Goal: Contribute content

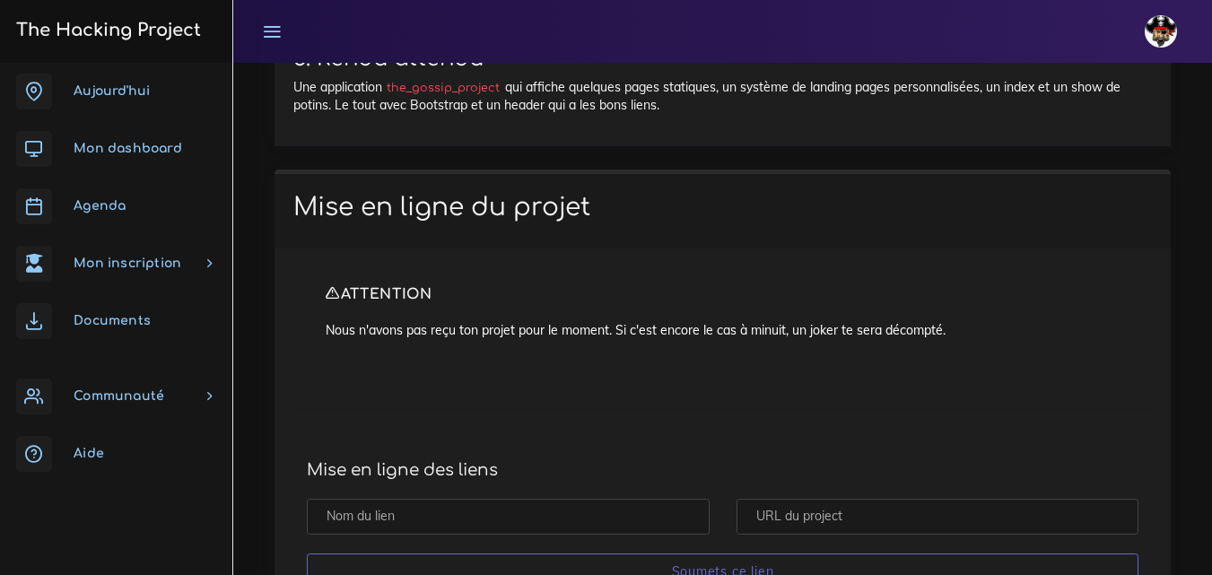
scroll to position [14811, 0]
click at [158, 93] on link "Aujourd'hui" at bounding box center [116, 91] width 232 height 57
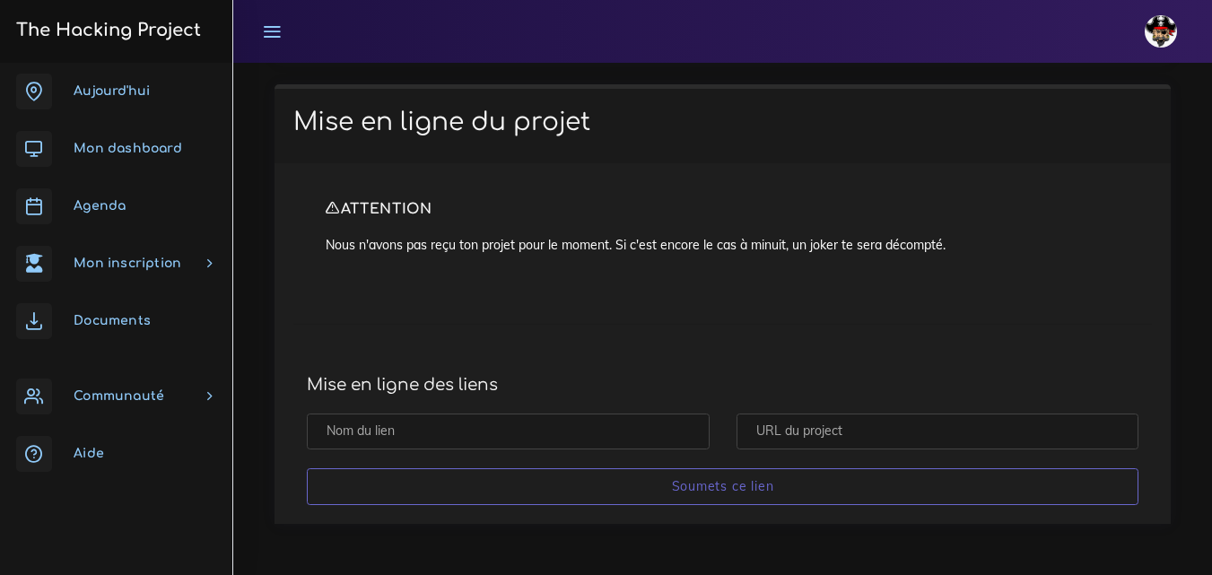
scroll to position [15252, 0]
click at [813, 430] on input "text" at bounding box center [938, 432] width 403 height 37
paste input "[URL][DOMAIN_NAME]"
type input "[URL][DOMAIN_NAME]"
click at [598, 424] on input "text" at bounding box center [508, 432] width 403 height 37
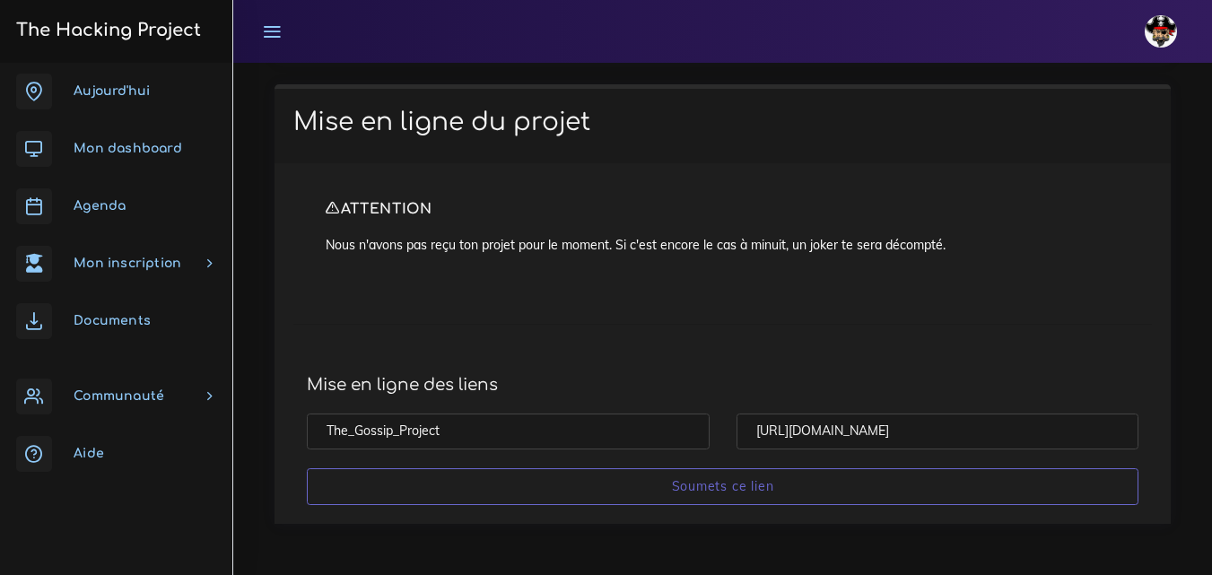
type input "The_Gossip_Project"
click at [635, 386] on h4 "Mise en ligne des liens" at bounding box center [723, 385] width 832 height 20
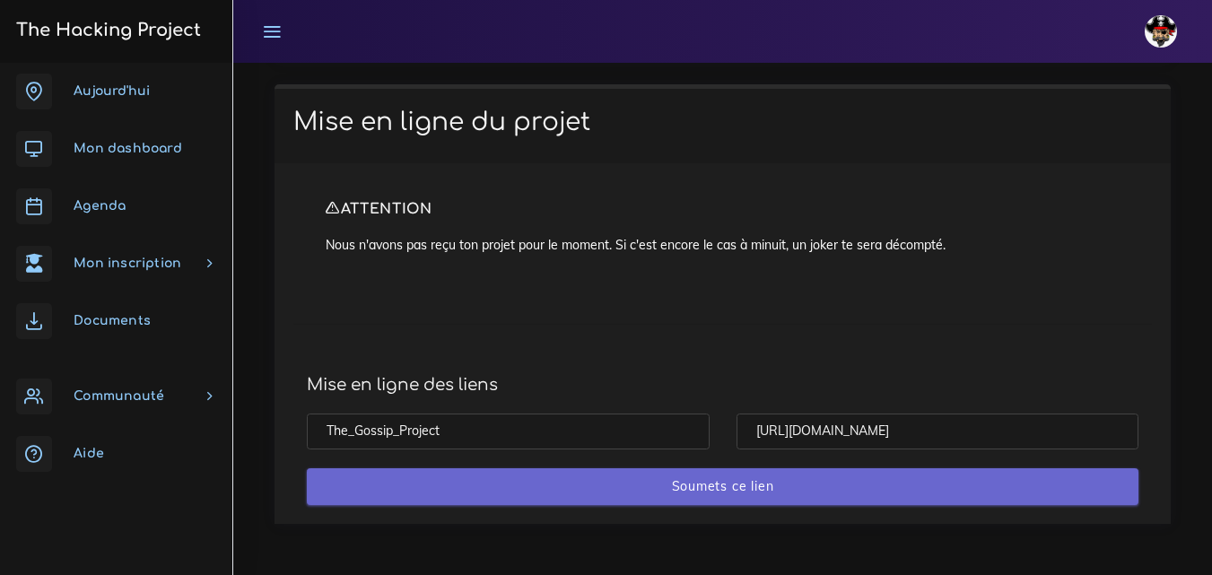
click at [697, 490] on input "Soumets ce lien" at bounding box center [723, 486] width 832 height 37
